Goal: Check status: Check status

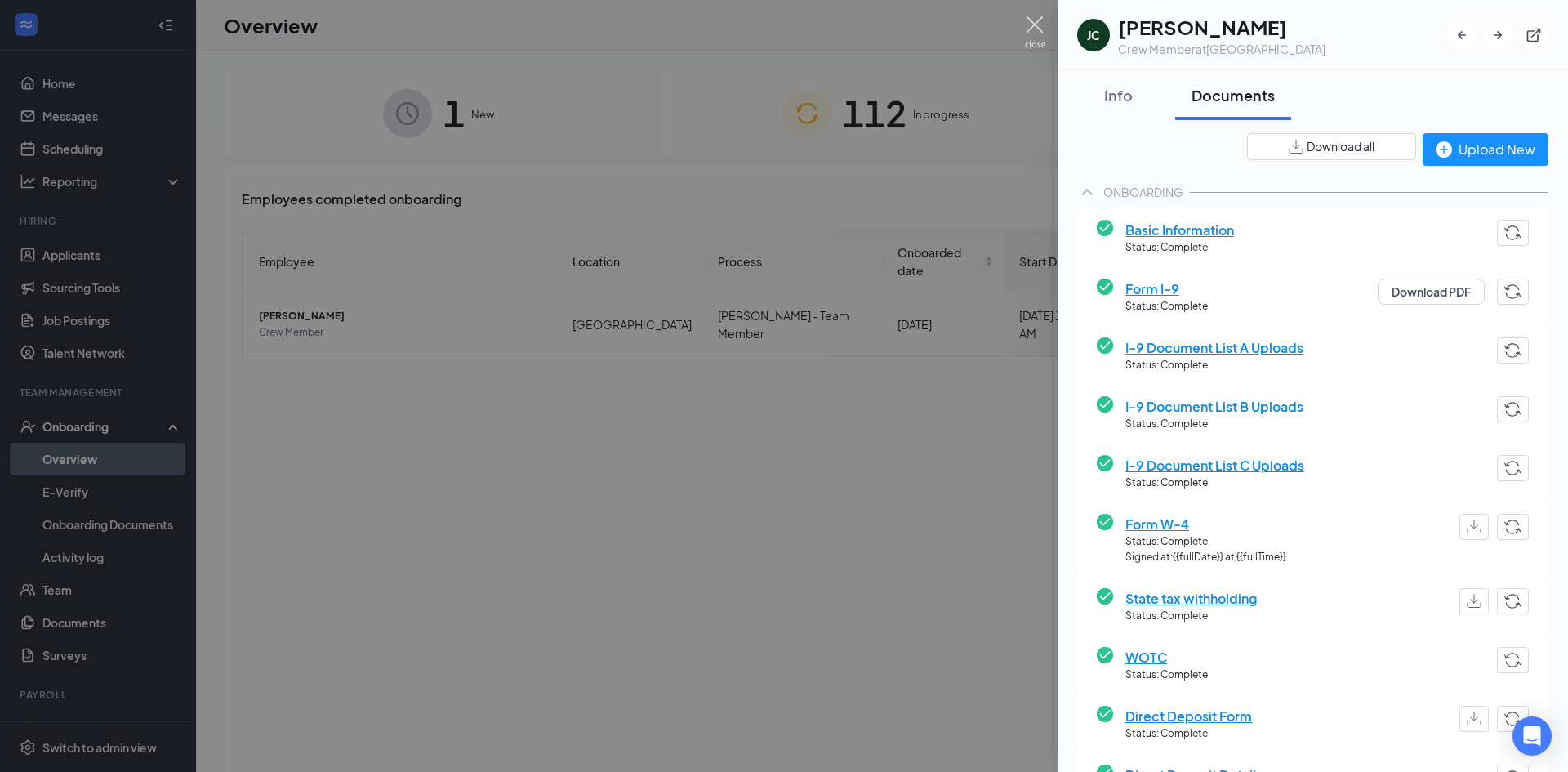
click at [1040, 19] on img at bounding box center [1035, 32] width 21 height 32
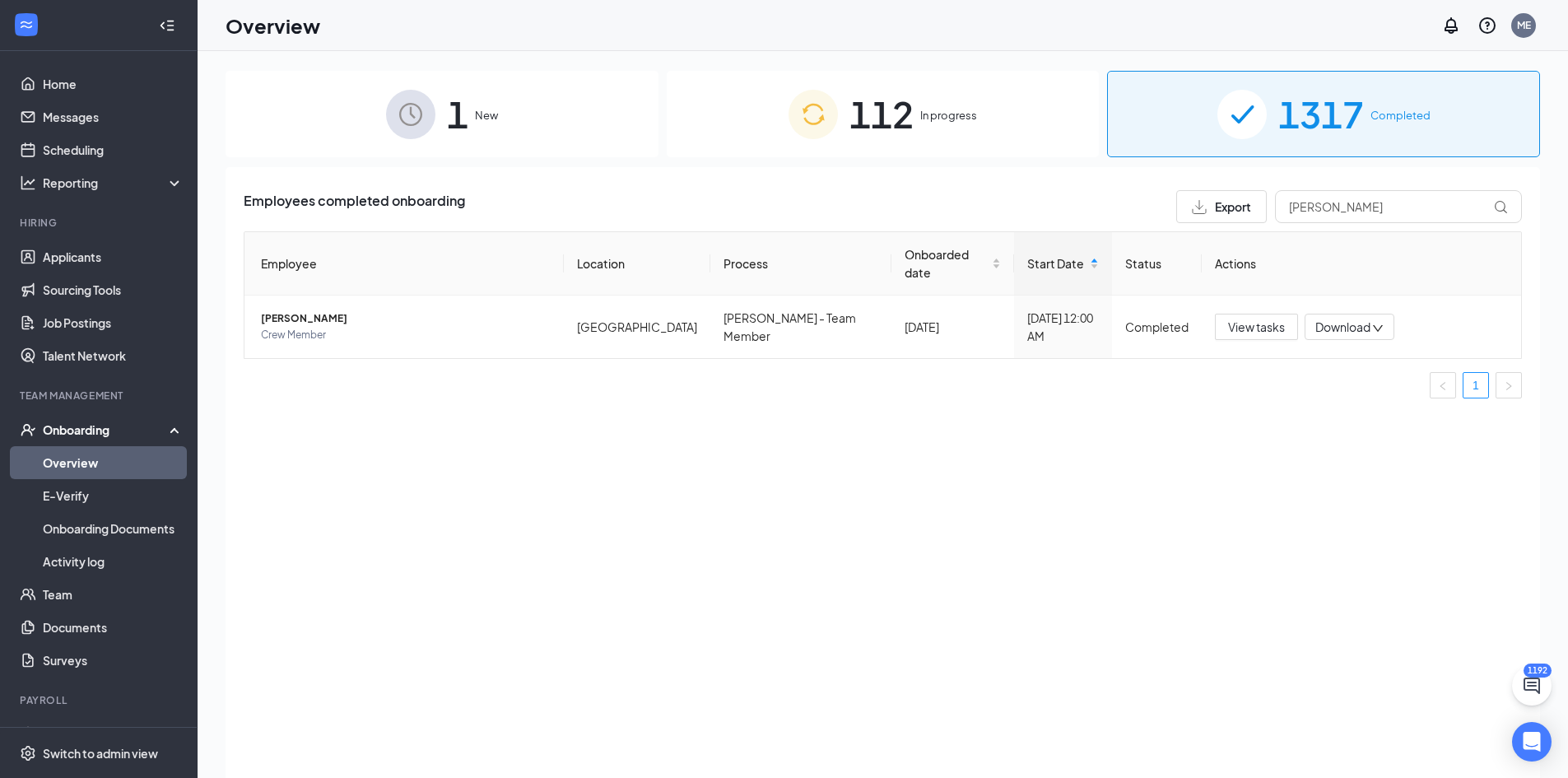
click at [936, 111] on span "In progress" at bounding box center [949, 116] width 57 height 17
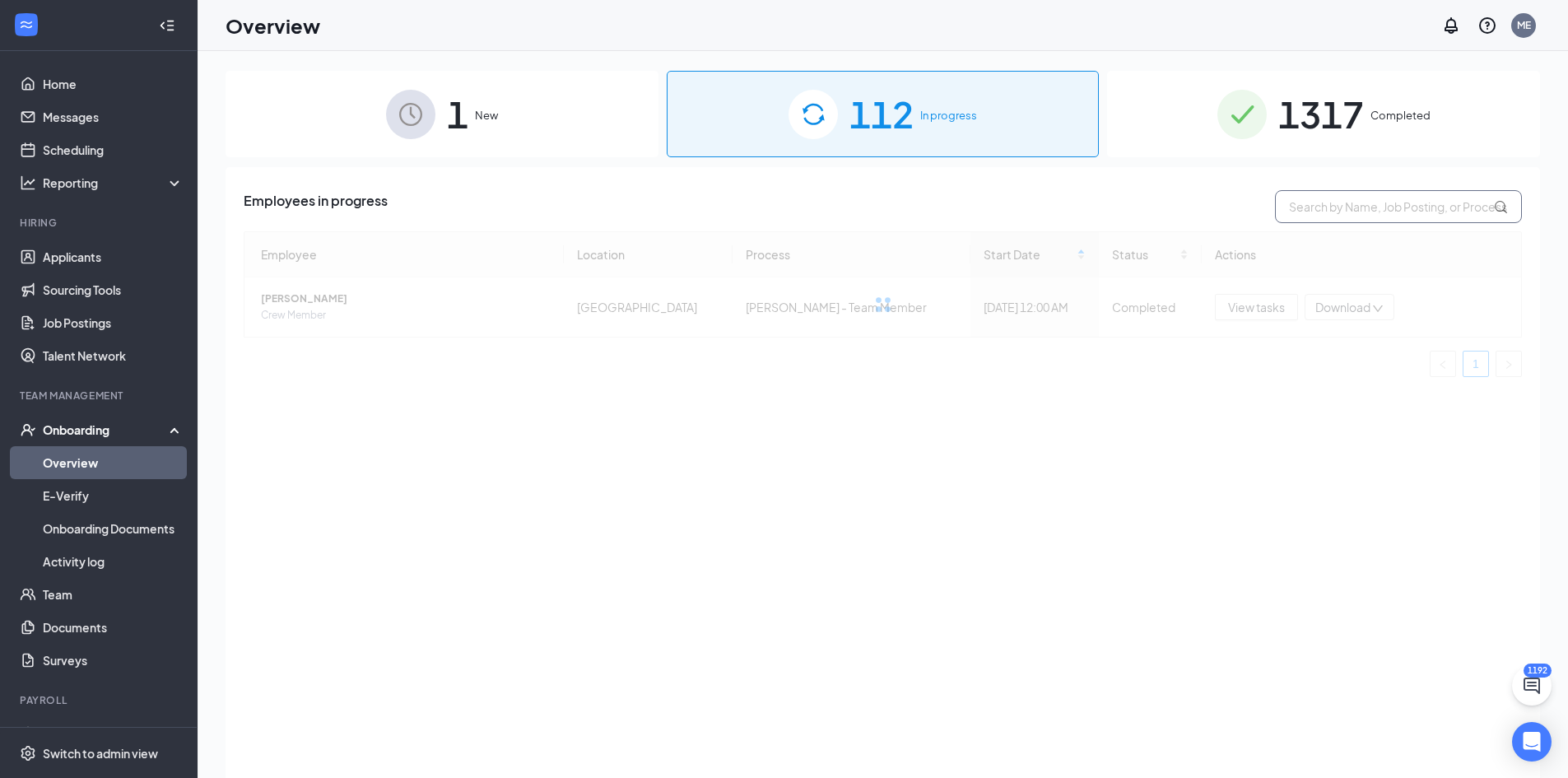
click at [1359, 209] on input "text" at bounding box center [1398, 207] width 247 height 33
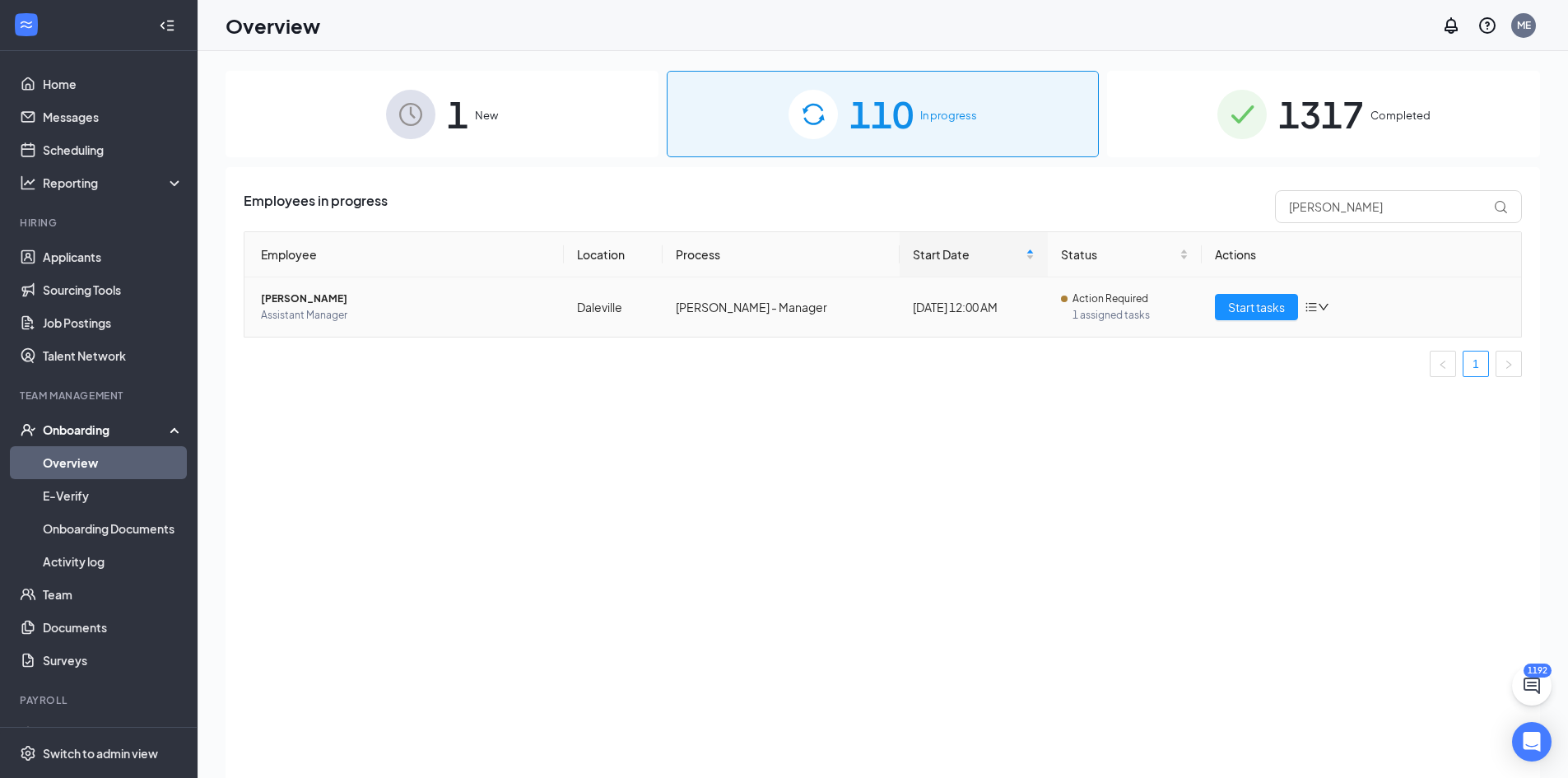
click at [302, 303] on span "[PERSON_NAME]" at bounding box center [406, 299] width 290 height 17
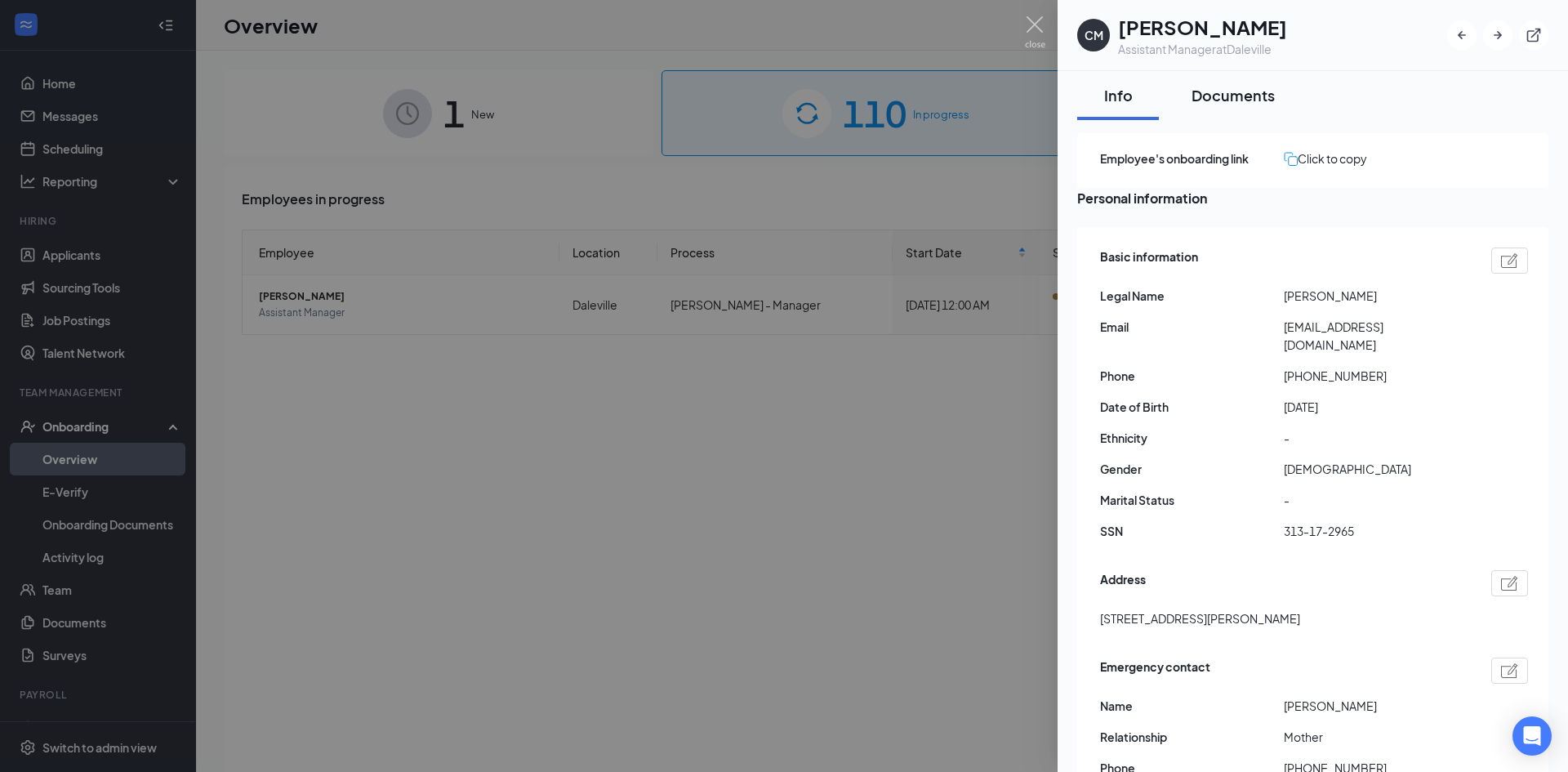
click at [1242, 91] on div "Documents" at bounding box center [1232, 95] width 83 height 21
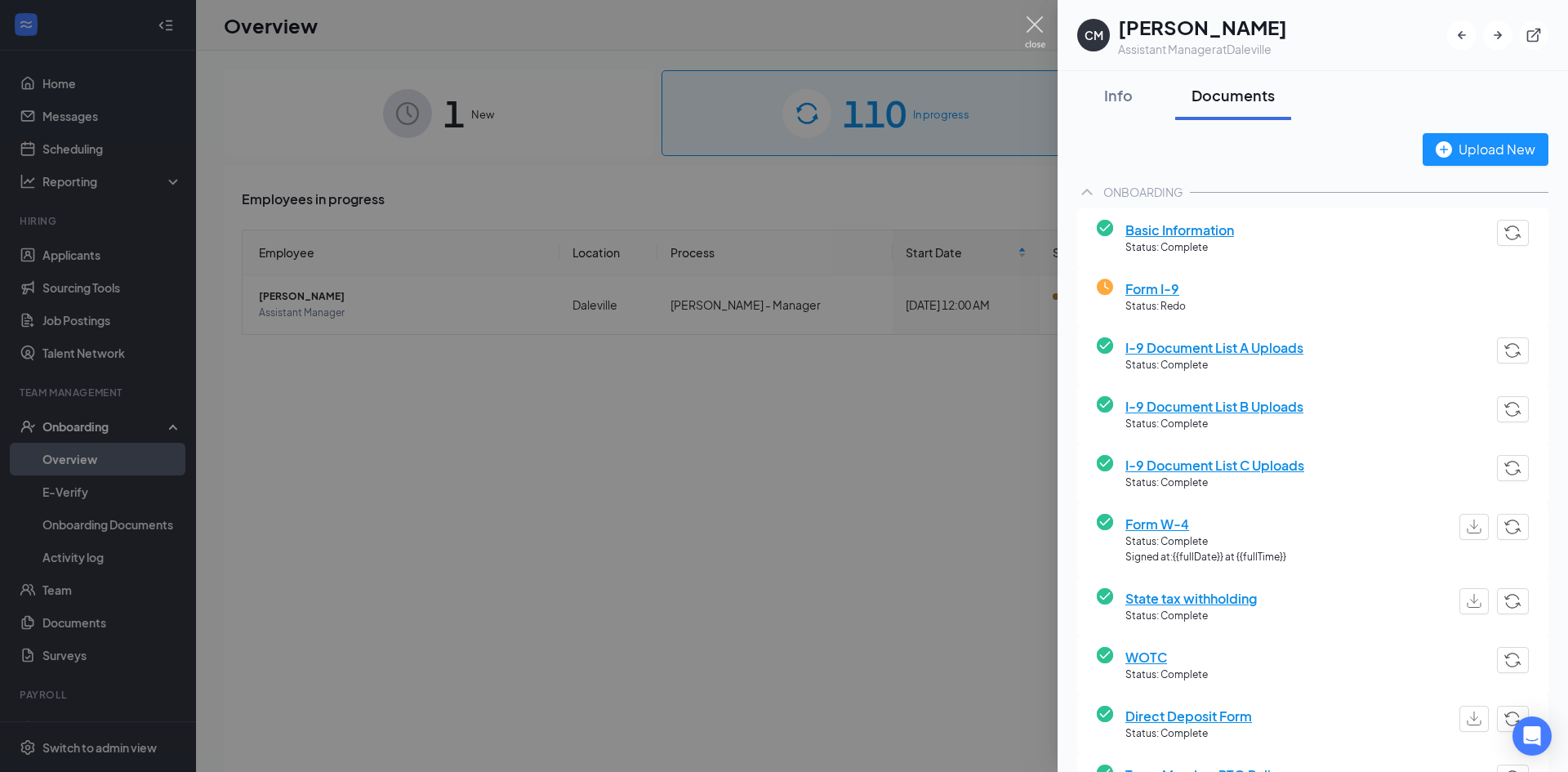
click at [1037, 22] on img at bounding box center [1035, 32] width 21 height 32
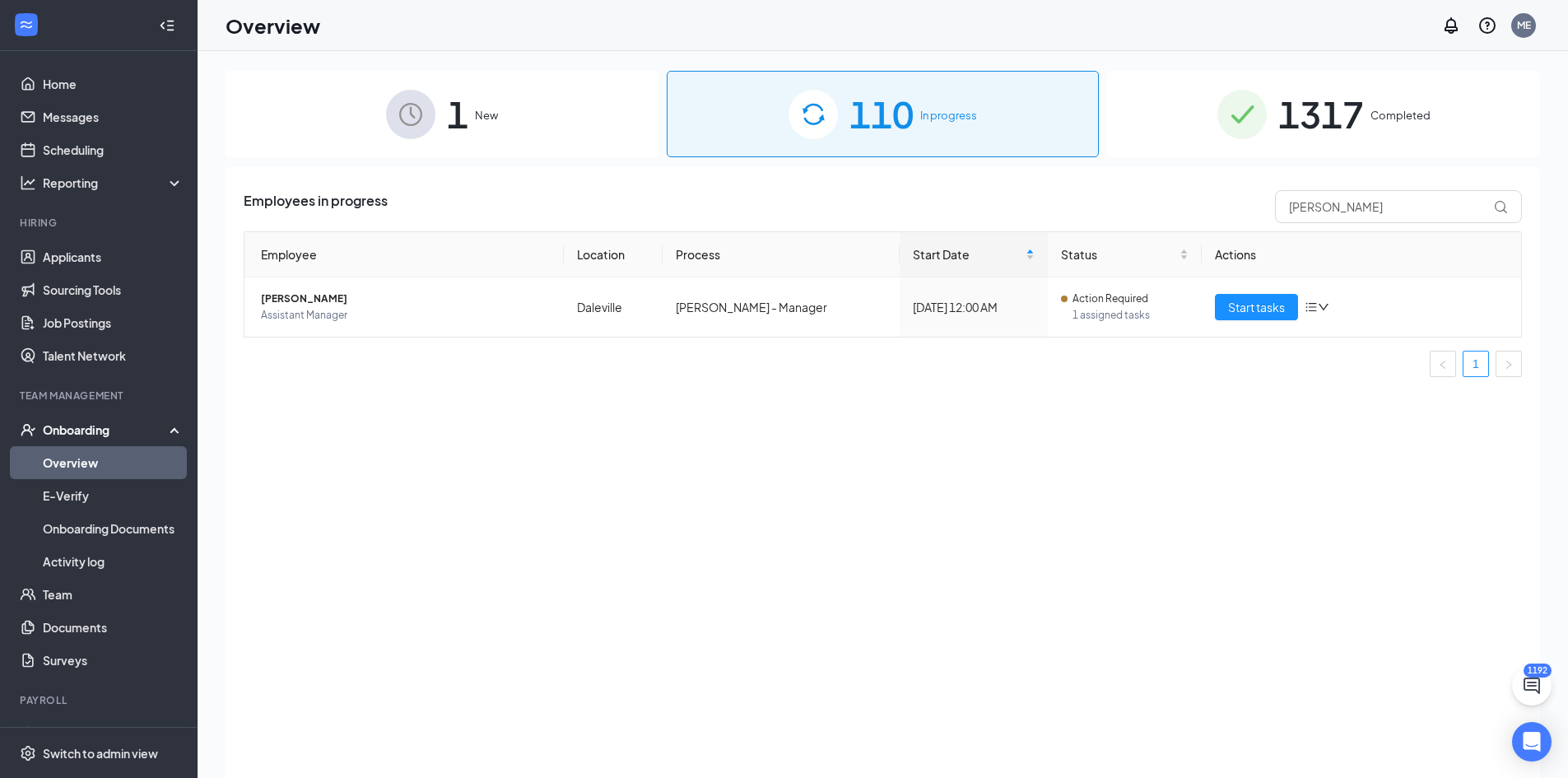
click at [1536, 689] on icon "ChatActive" at bounding box center [1532, 686] width 17 height 17
click at [1454, 744] on icon "ChevronUp" at bounding box center [1459, 741] width 11 height 7
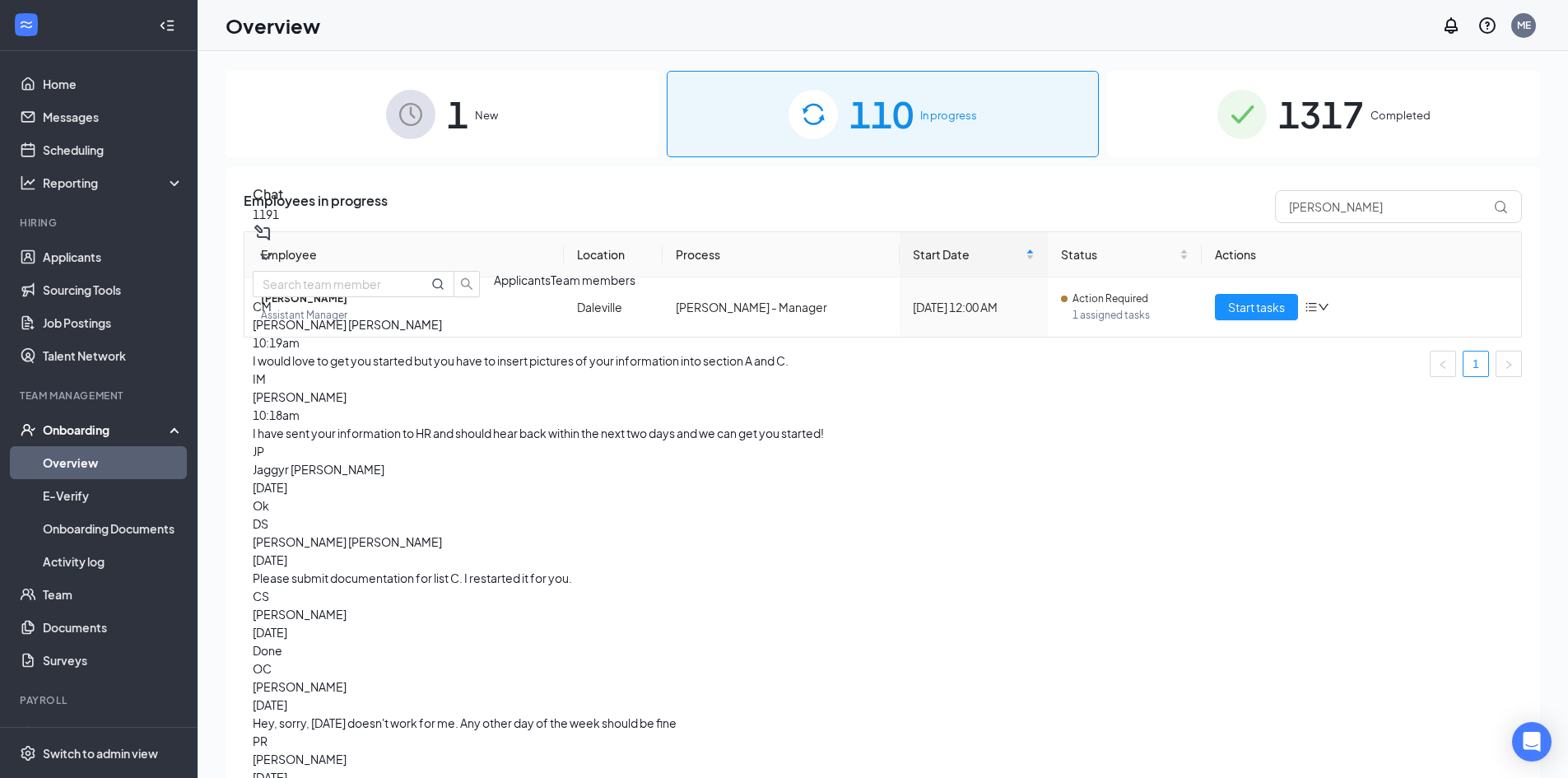
click at [386, 476] on div "Employees in progress [PERSON_NAME] Employee Location Process Start Date Status…" at bounding box center [882, 493] width 1315 height 652
click at [310, 303] on span "[PERSON_NAME]" at bounding box center [406, 299] width 290 height 17
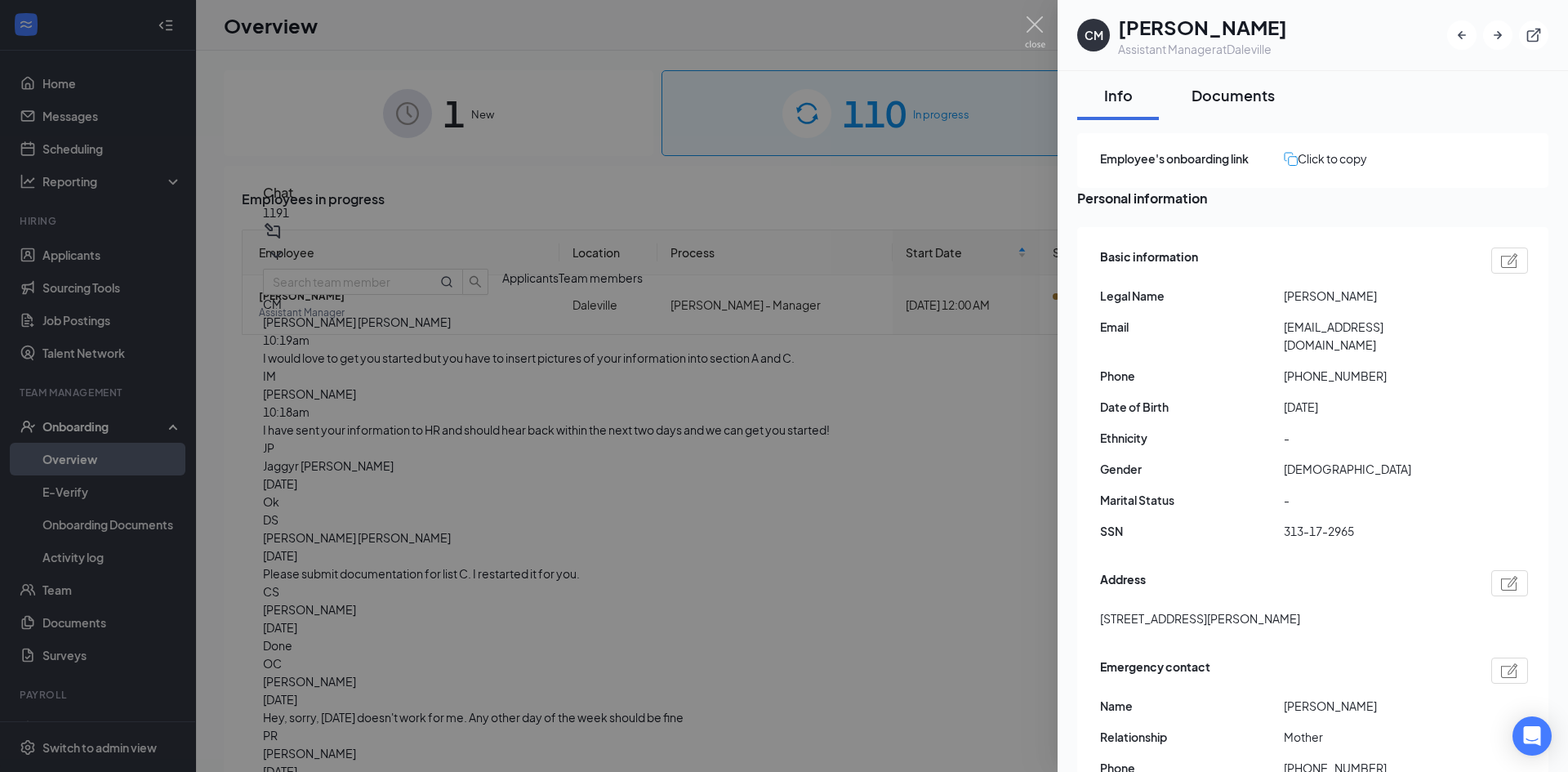
click at [1201, 100] on div "Documents" at bounding box center [1232, 95] width 83 height 21
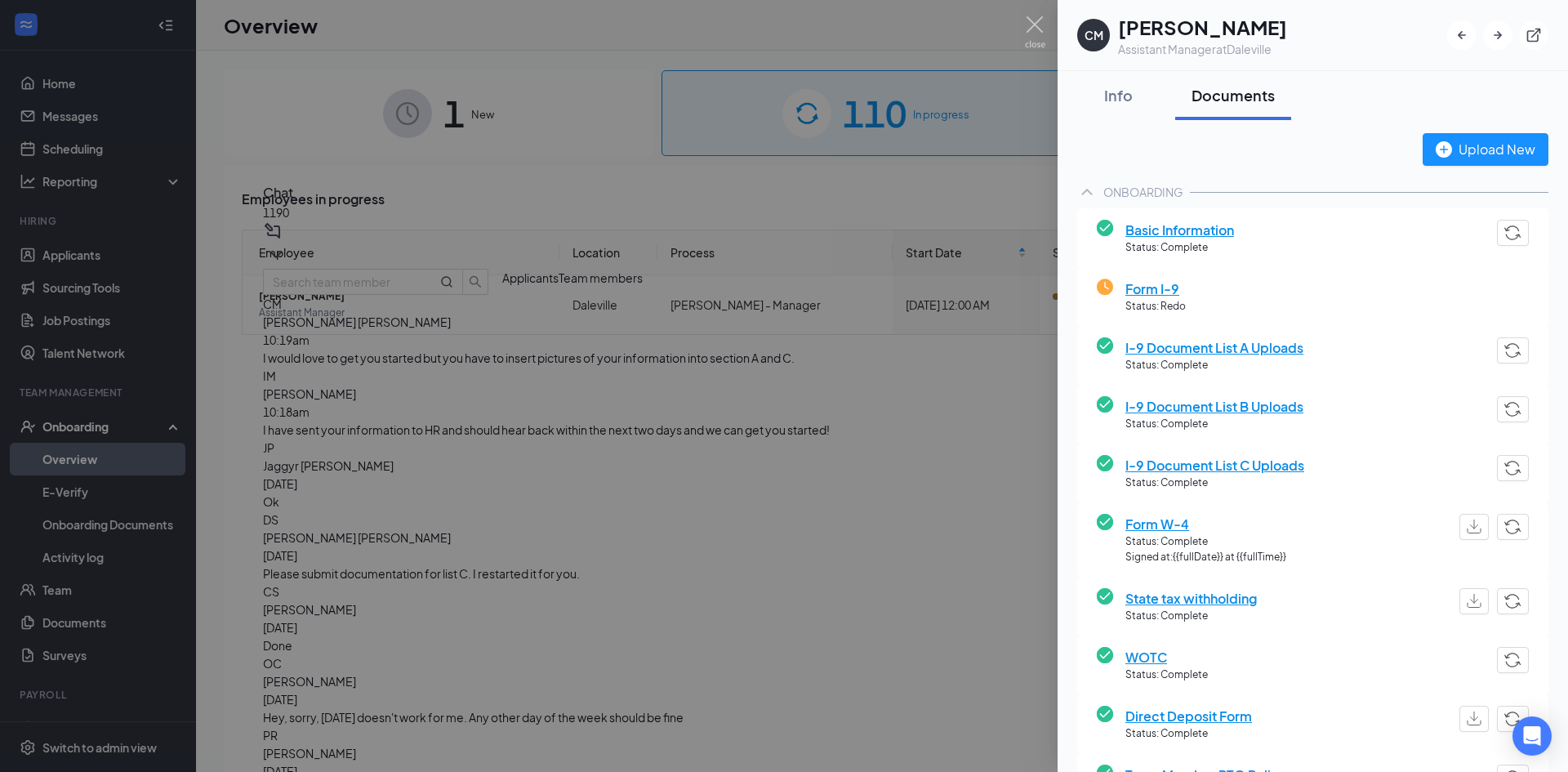
click at [849, 355] on div at bounding box center [784, 386] width 1568 height 772
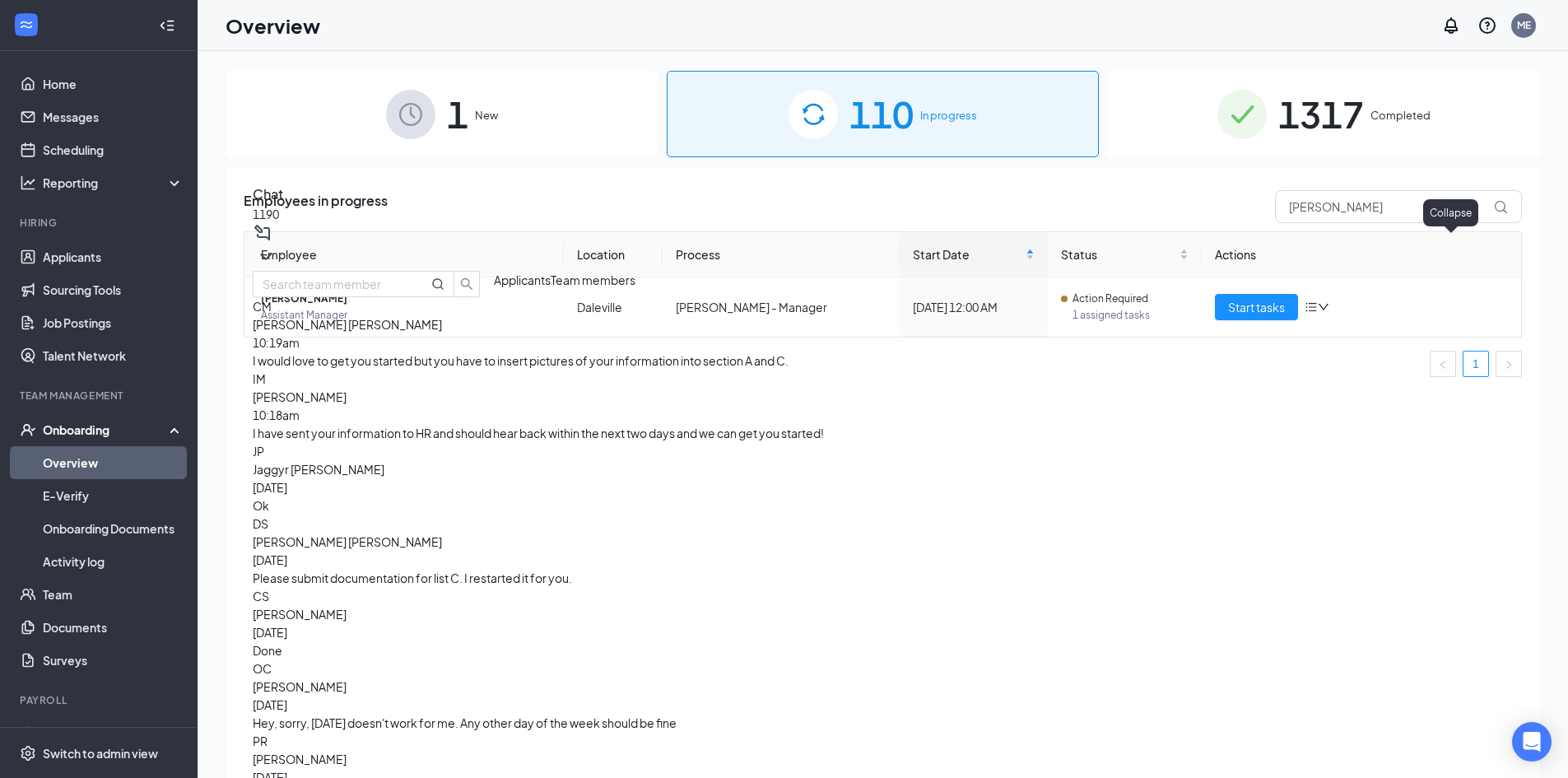
drag, startPoint x: 1443, startPoint y: 241, endPoint x: 1478, endPoint y: 388, distance: 151.1
click at [276, 247] on icon "ChevronDown" at bounding box center [266, 257] width 20 height 20
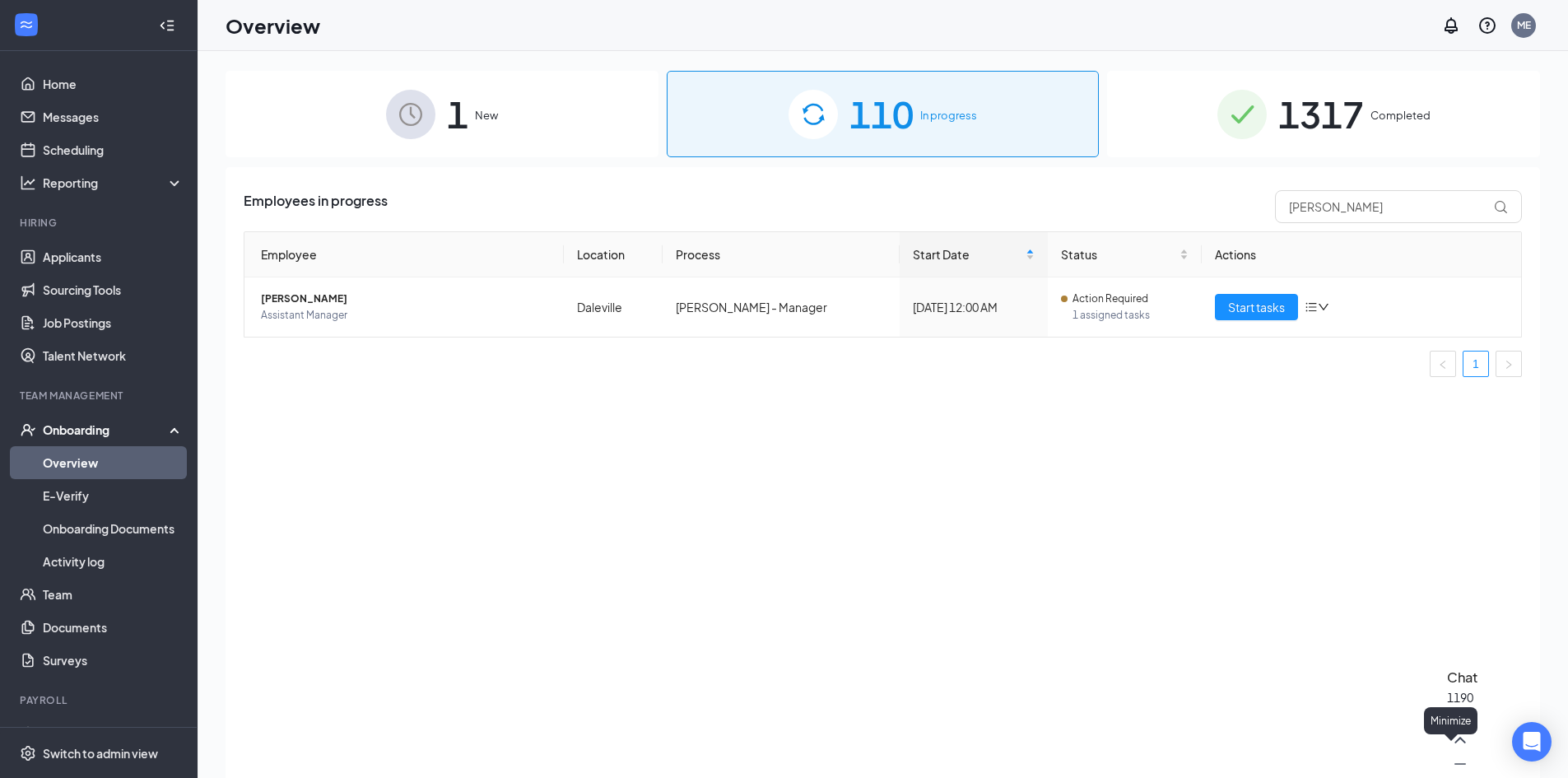
click at [1451, 759] on icon "Minimize" at bounding box center [1461, 764] width 20 height 20
click at [1108, 204] on div "Employees in progress [PERSON_NAME]" at bounding box center [882, 207] width 1278 height 33
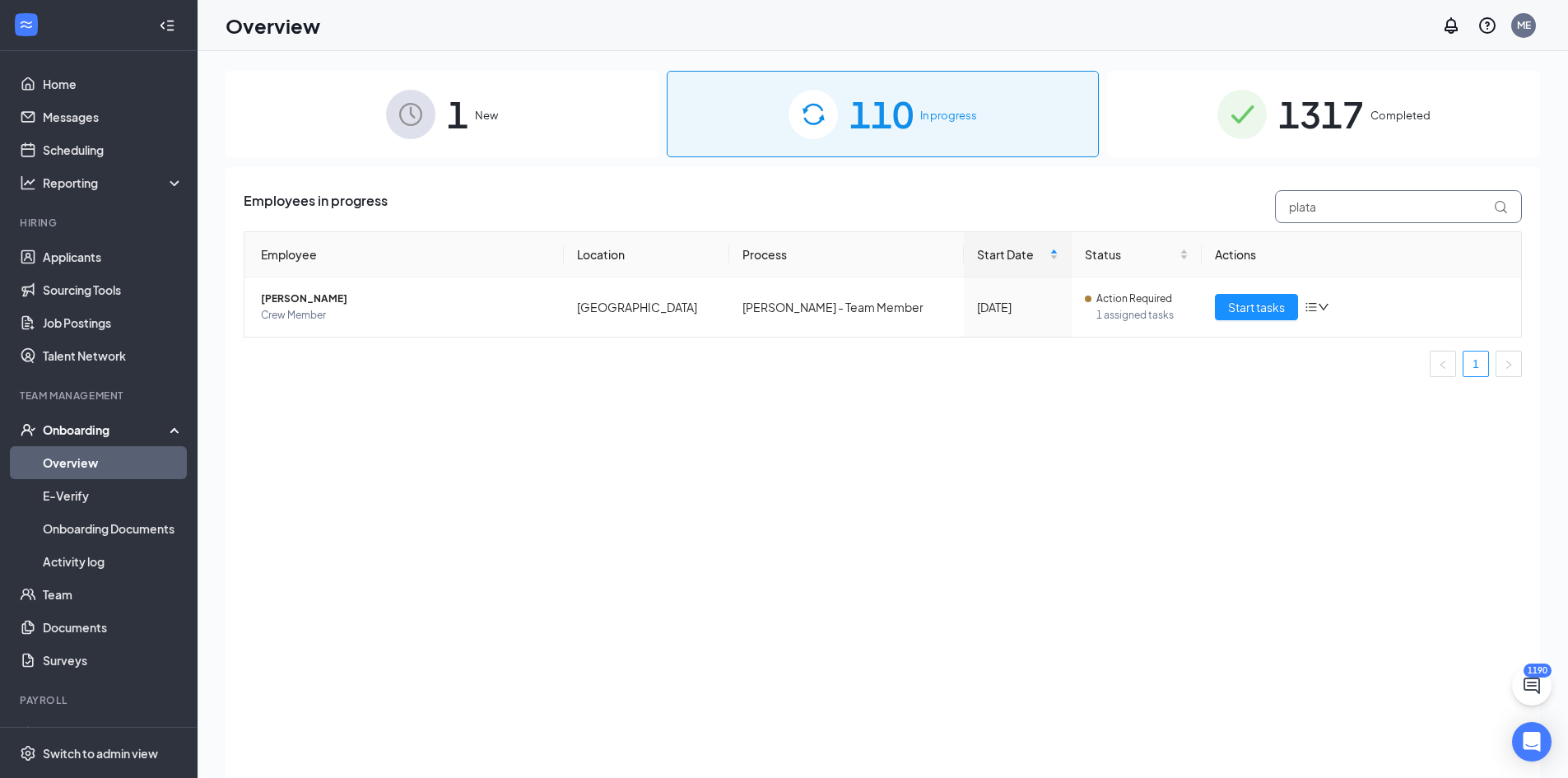
drag, startPoint x: 1266, startPoint y: 203, endPoint x: 1023, endPoint y: 192, distance: 243.2
click at [1091, 202] on div "Employees in progress plata" at bounding box center [882, 207] width 1278 height 33
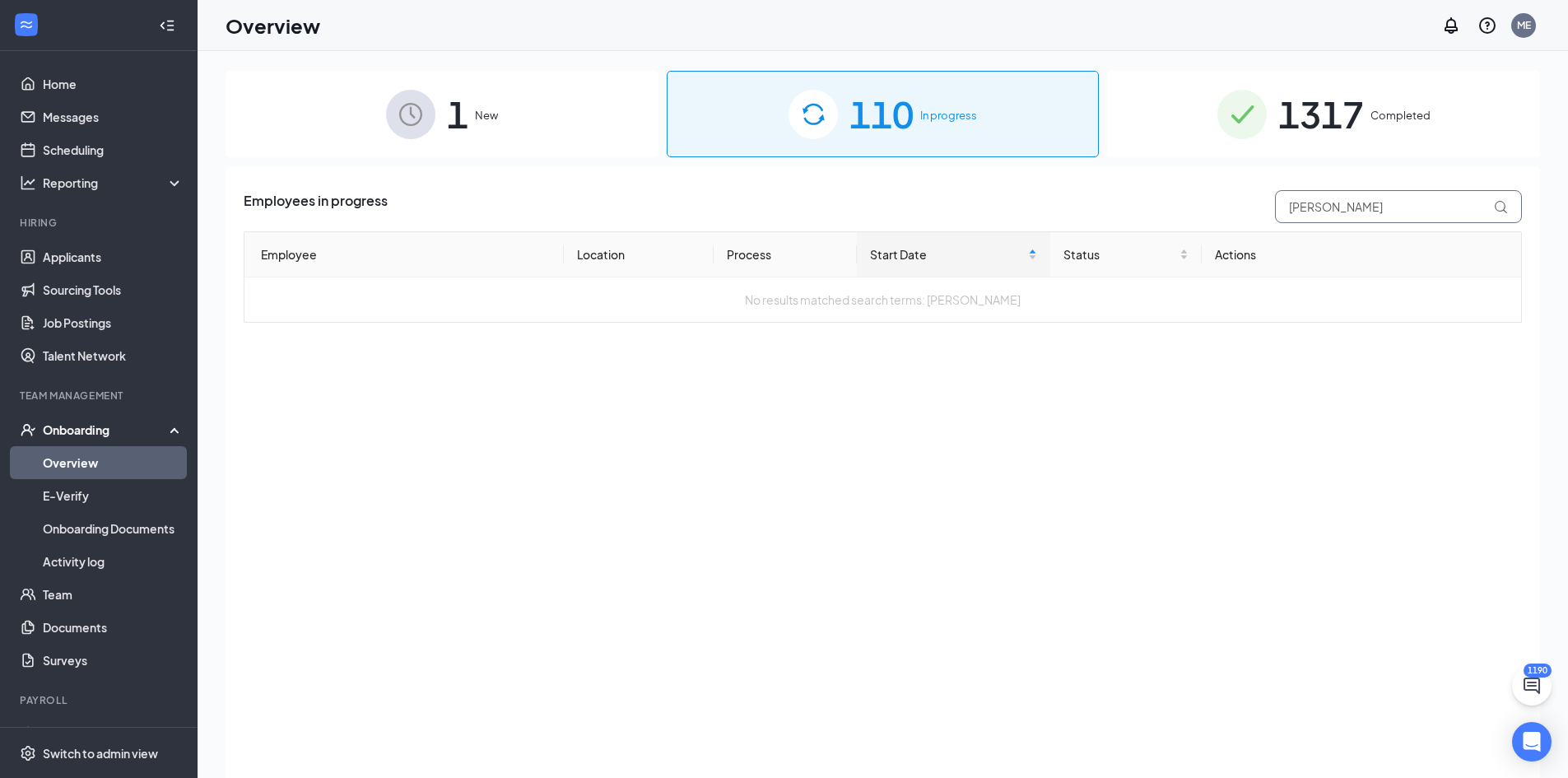
type input "[PERSON_NAME]"
drag, startPoint x: 1364, startPoint y: 132, endPoint x: 1366, endPoint y: 214, distance: 82.0
click at [1364, 132] on span "1317" at bounding box center [1320, 114] width 86 height 57
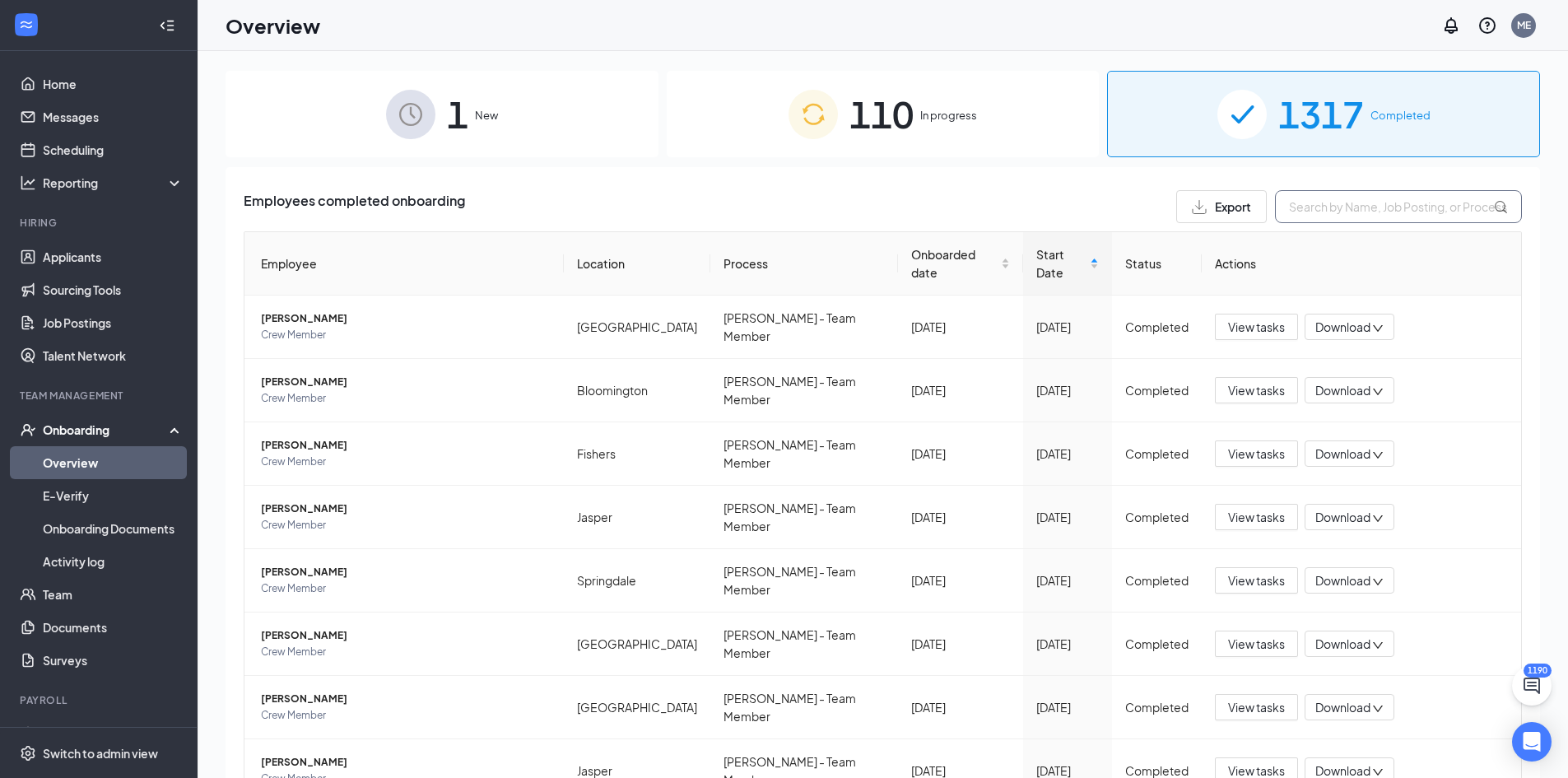
click at [1366, 215] on input "text" at bounding box center [1398, 207] width 247 height 33
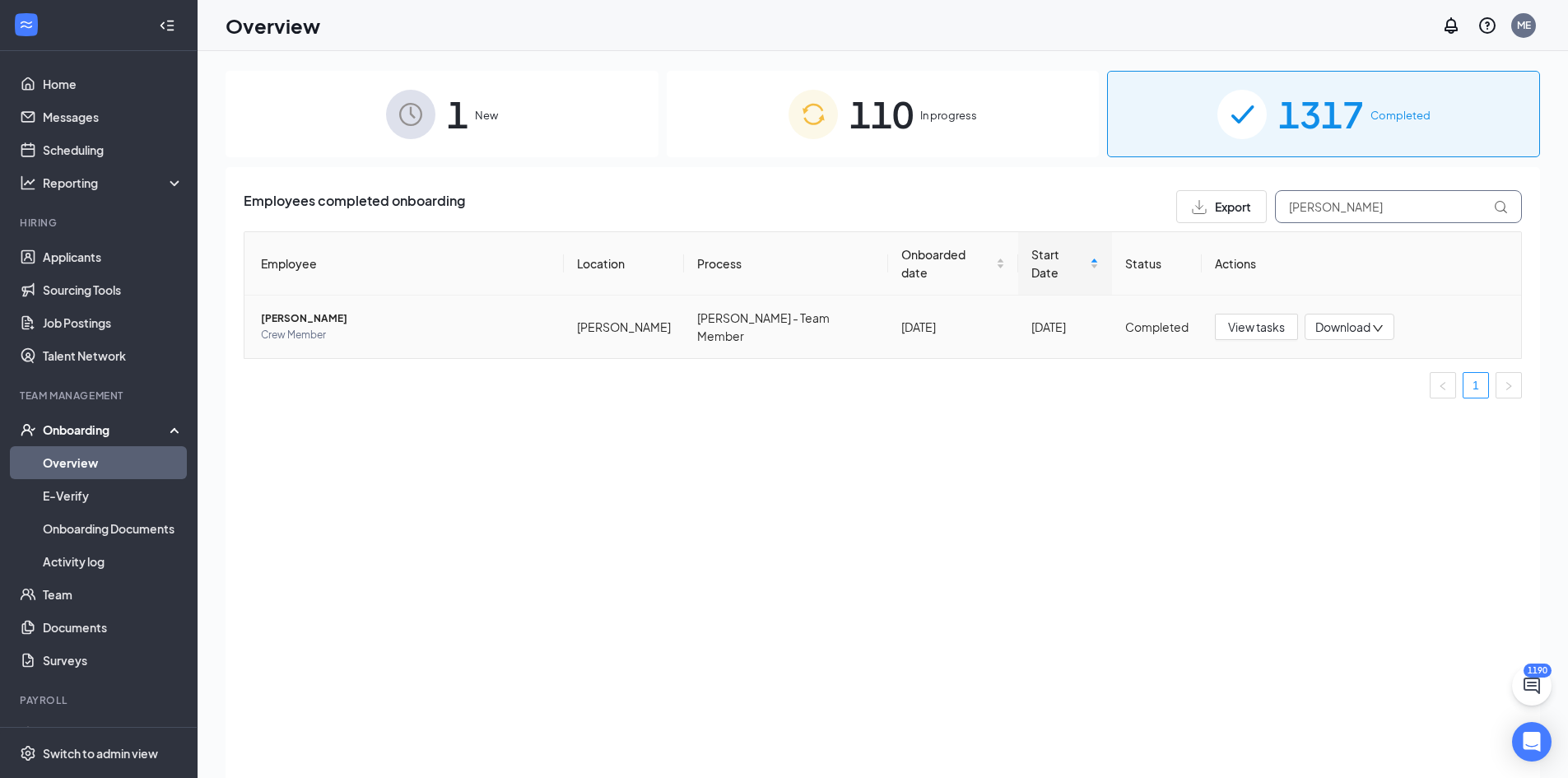
type input "[PERSON_NAME]"
click at [285, 310] on span "[PERSON_NAME]" at bounding box center [406, 318] width 290 height 17
